Goal: Find contact information: Obtain details needed to contact an individual or organization

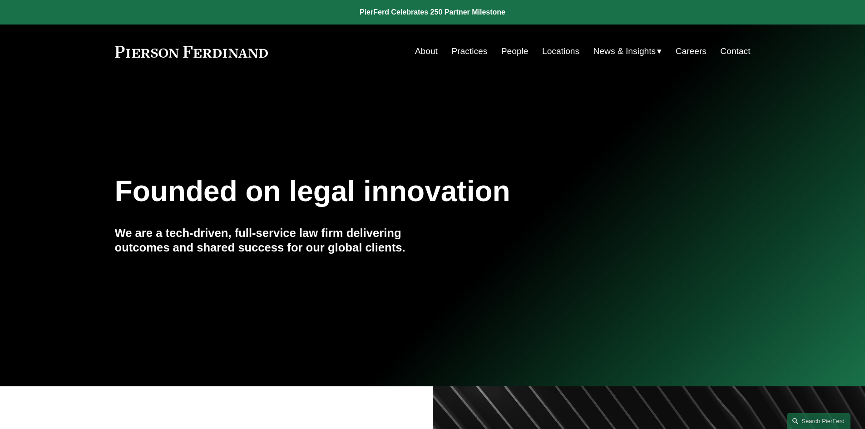
click at [514, 49] on link "People" at bounding box center [514, 51] width 27 height 17
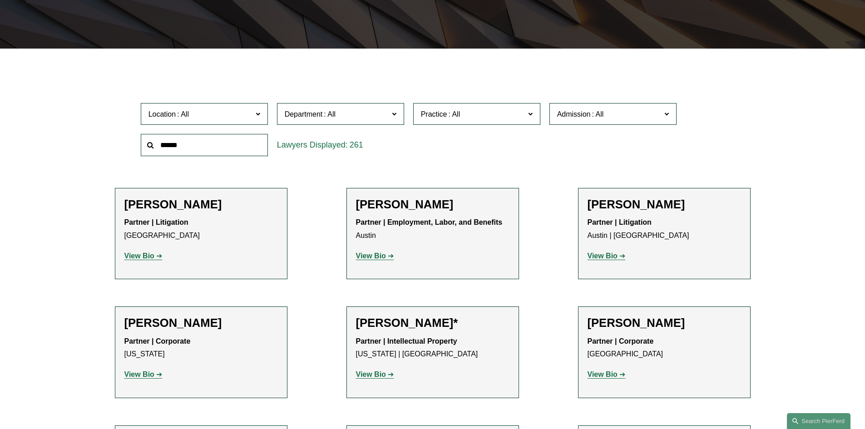
scroll to position [227, 0]
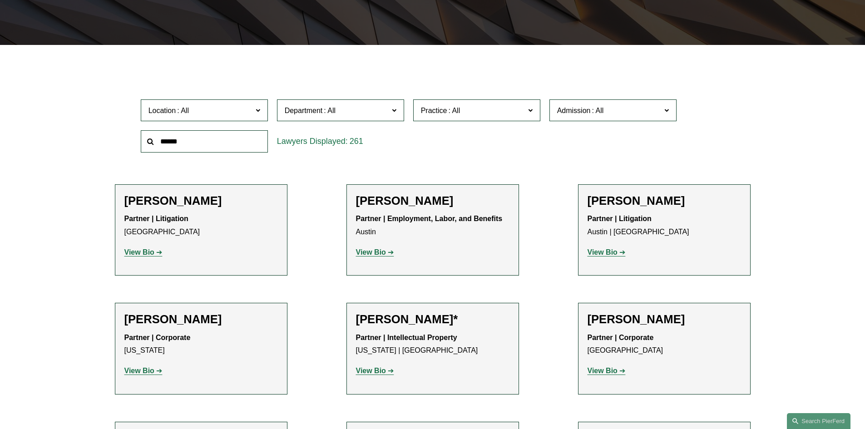
click at [214, 111] on span "Location" at bounding box center [200, 110] width 104 height 12
click at [0, 0] on link "London" at bounding box center [0, 0] width 0 height 0
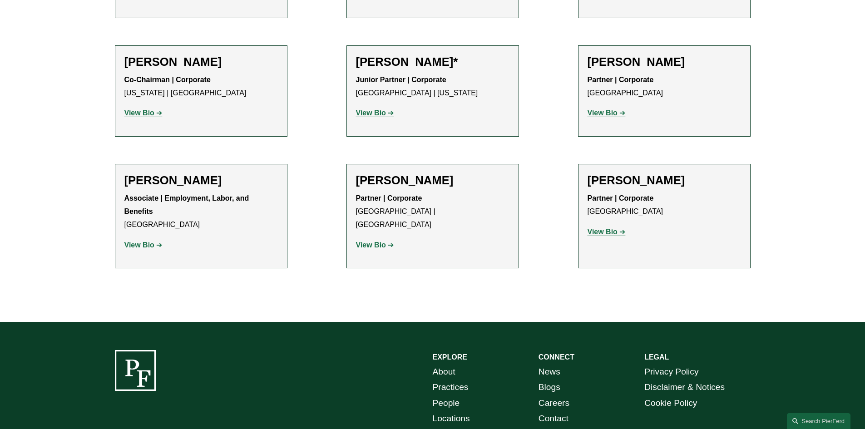
scroll to position [1044, 0]
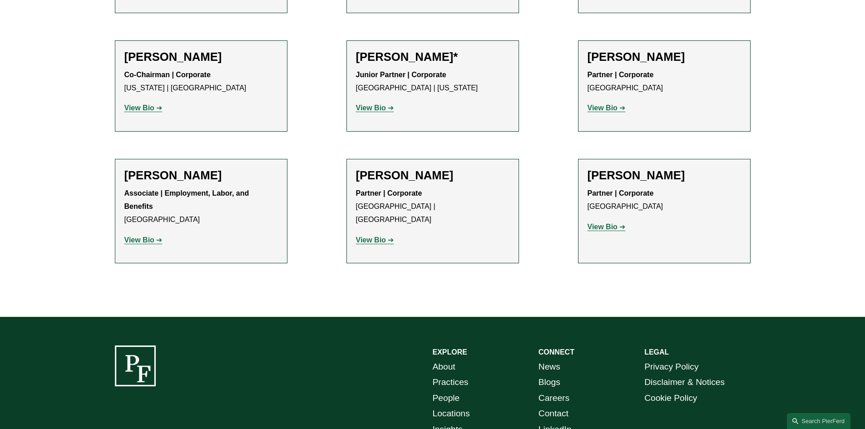
click at [461, 375] on link "Practices" at bounding box center [451, 383] width 36 height 16
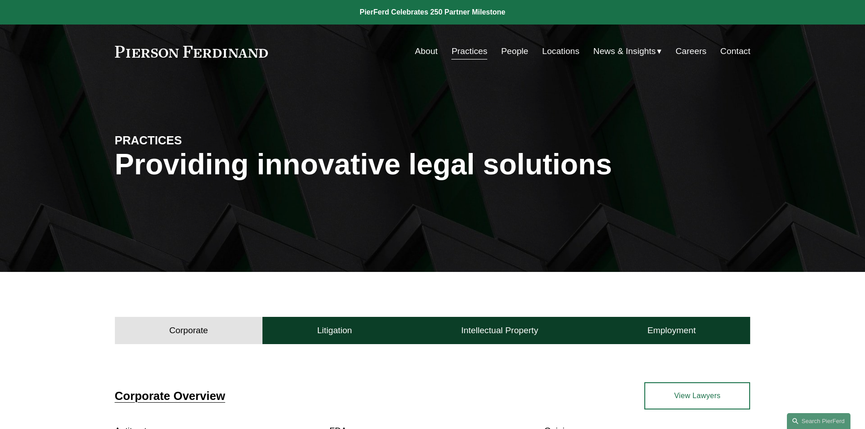
click at [423, 52] on link "About" at bounding box center [426, 51] width 23 height 17
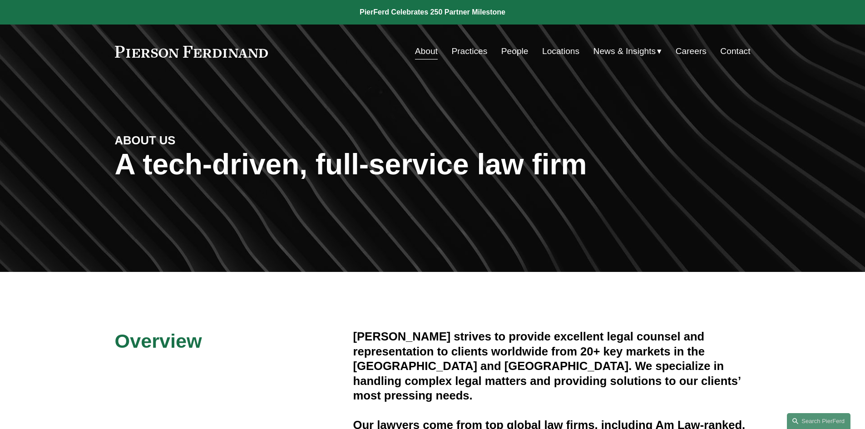
click at [563, 49] on link "Locations" at bounding box center [560, 51] width 37 height 17
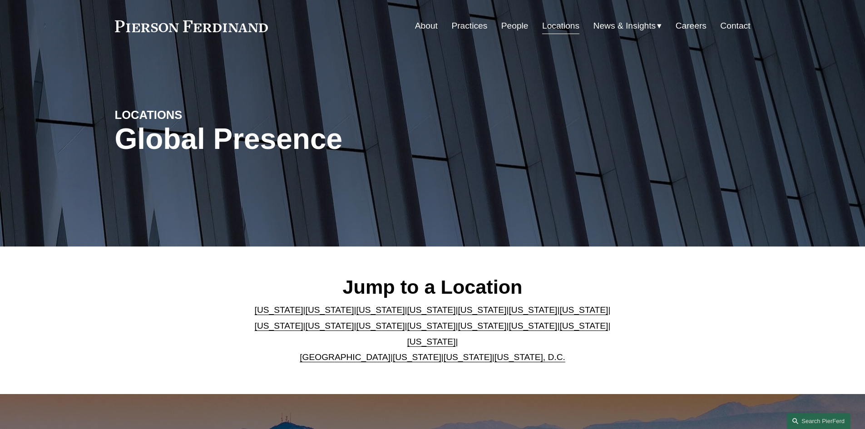
scroll to position [45, 0]
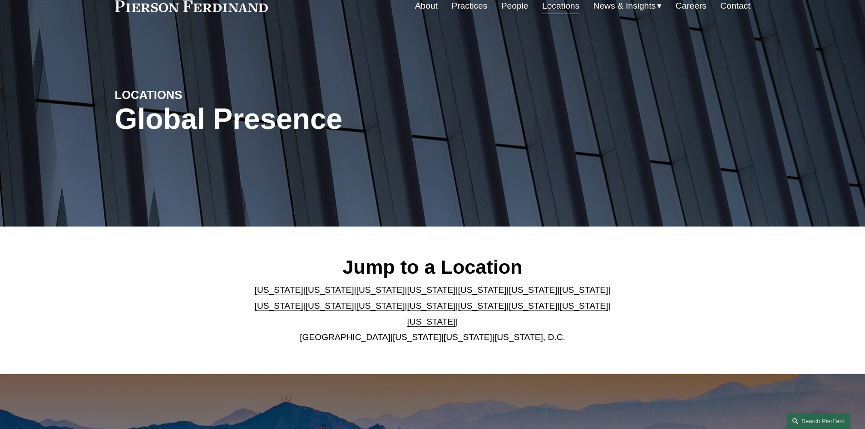
click at [347, 332] on link "United Kingdom" at bounding box center [345, 337] width 91 height 10
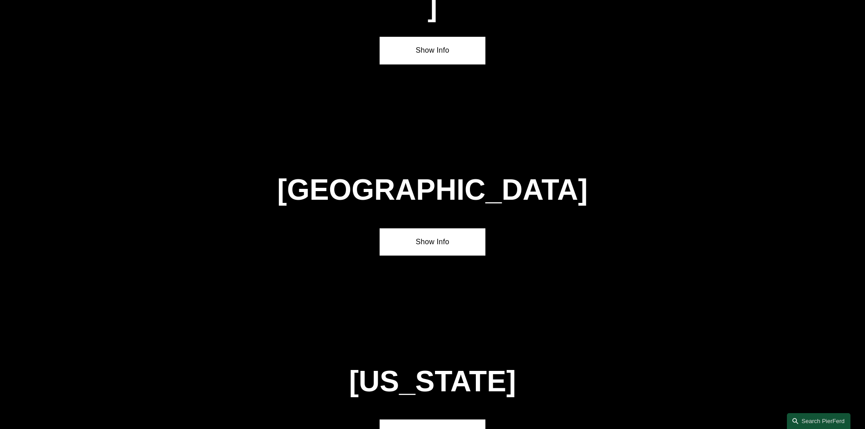
scroll to position [3284, 0]
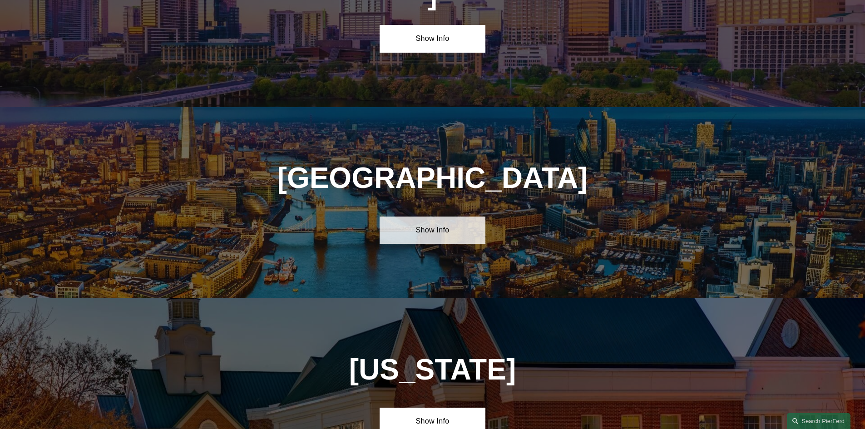
click at [431, 217] on link "Show Info" at bounding box center [433, 230] width 106 height 27
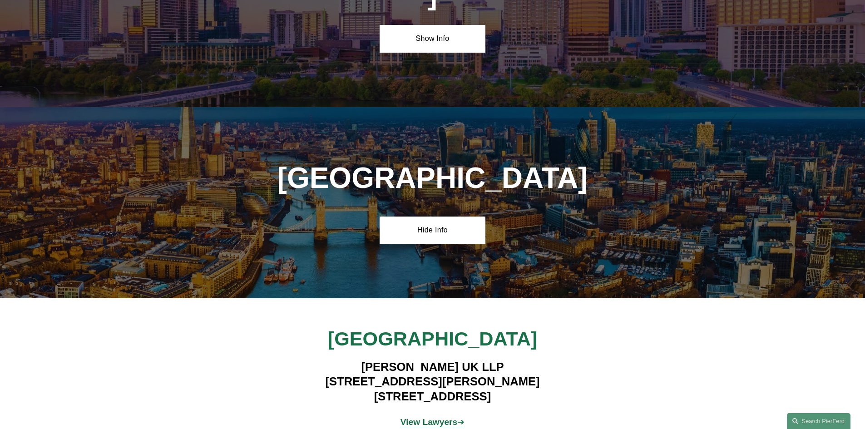
drag, startPoint x: 358, startPoint y: 259, endPoint x: 503, endPoint y: 262, distance: 145.3
click at [511, 360] on h4 "Pierson Ferdinand UK LLP 1 King William Street London EC4N 7BJ" at bounding box center [432, 382] width 265 height 44
copy h4 "Pierson Ferdinand UK LLP"
click at [441, 417] on strong "View Lawyers" at bounding box center [429, 422] width 57 height 10
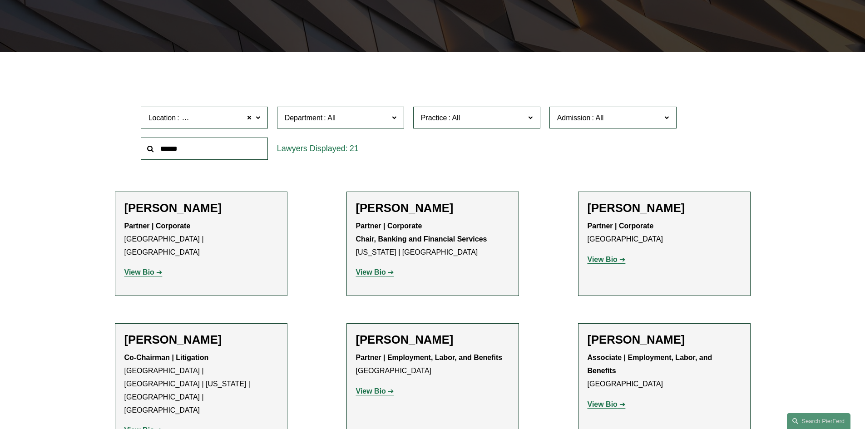
scroll to position [227, 0]
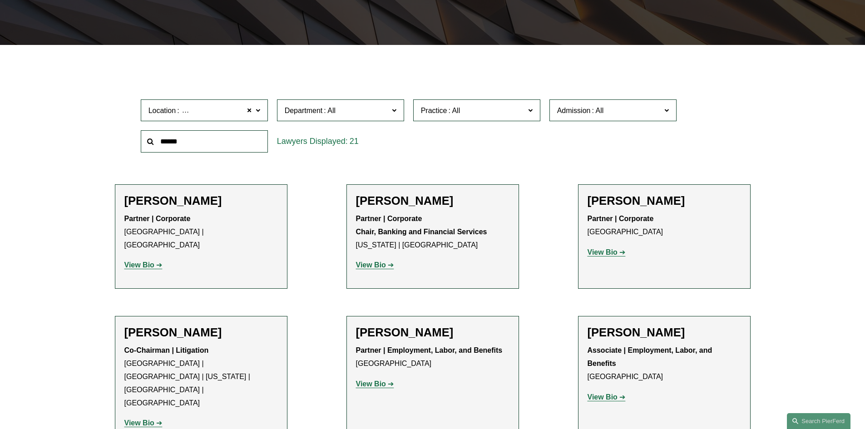
click at [618, 254] on link "View Bio" at bounding box center [607, 252] width 38 height 8
